Goal: Navigation & Orientation: Find specific page/section

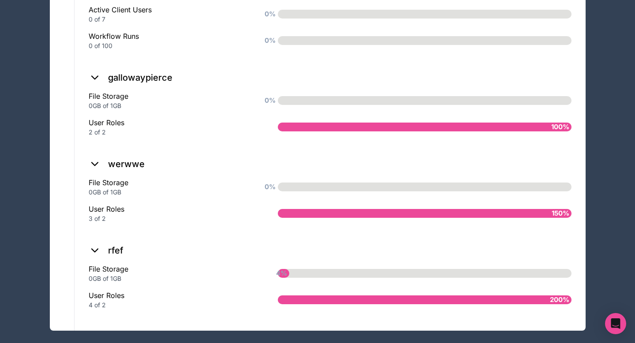
scroll to position [873, 0]
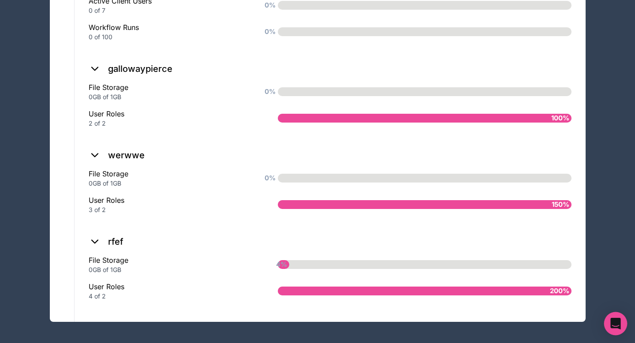
click at [613, 322] on icon "Open Intercom Messenger" at bounding box center [615, 323] width 10 height 11
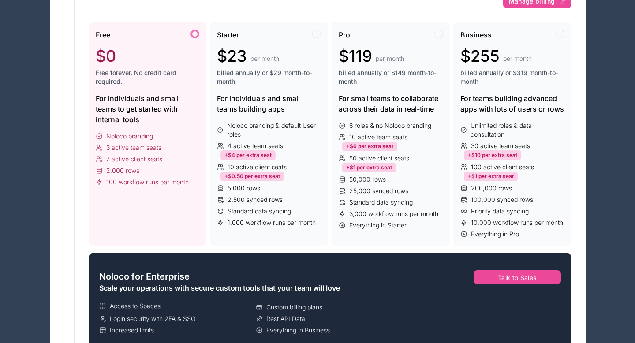
scroll to position [0, 0]
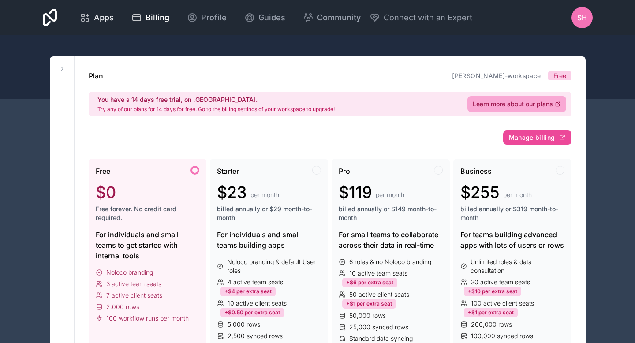
click at [104, 19] on span "Apps" at bounding box center [104, 17] width 20 height 12
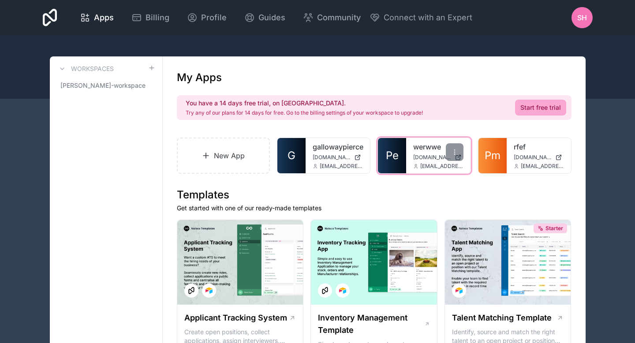
click at [420, 143] on link "werwwe" at bounding box center [438, 146] width 50 height 11
